Goal: Obtain resource: Download file/media

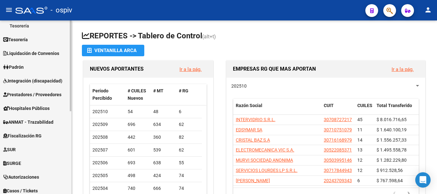
scroll to position [159, 0]
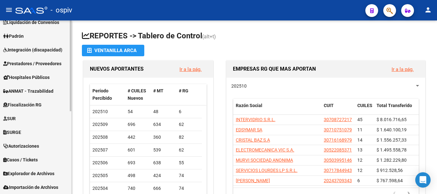
click at [30, 174] on span "Explorador de Archivos" at bounding box center [28, 173] width 51 height 7
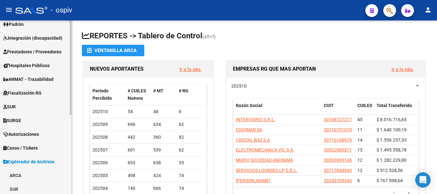
scroll to position [145, 0]
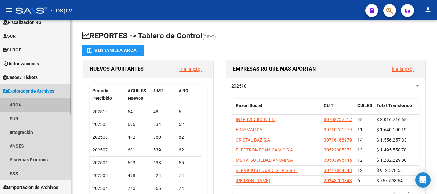
click at [8, 103] on link "ARCA" at bounding box center [35, 105] width 71 height 14
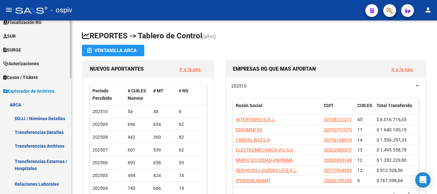
click at [15, 101] on link "ARCA" at bounding box center [35, 105] width 71 height 14
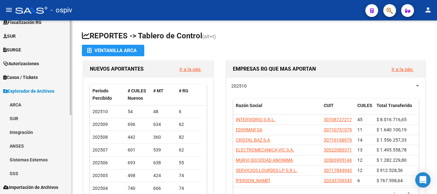
click at [22, 107] on link "ARCA" at bounding box center [35, 105] width 71 height 14
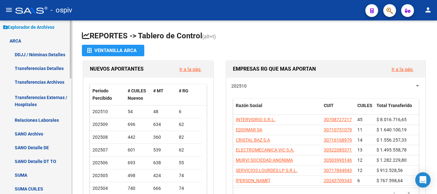
scroll to position [241, 0]
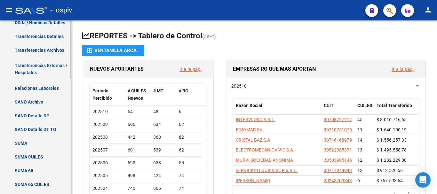
click at [43, 37] on link "Transferencias Detalles" at bounding box center [35, 36] width 71 height 14
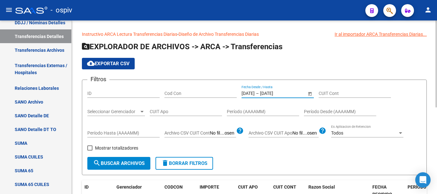
click at [276, 91] on input "[DATE]" at bounding box center [275, 93] width 31 height 5
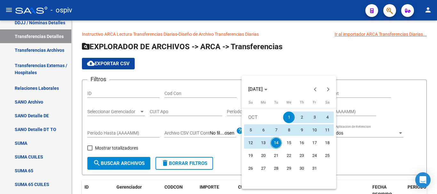
click at [275, 142] on span "14" at bounding box center [276, 143] width 12 height 12
type input "[DATE]"
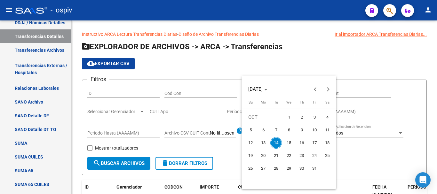
click at [276, 142] on span "14" at bounding box center [276, 143] width 12 height 12
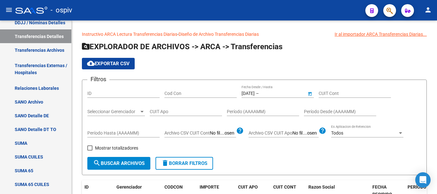
type input "[DATE]"
click at [113, 165] on span "search Buscar Archivos" at bounding box center [118, 163] width 51 height 6
click at [102, 64] on span "cloud_download Exportar CSV" at bounding box center [108, 64] width 43 height 6
